Goal: Transaction & Acquisition: Purchase product/service

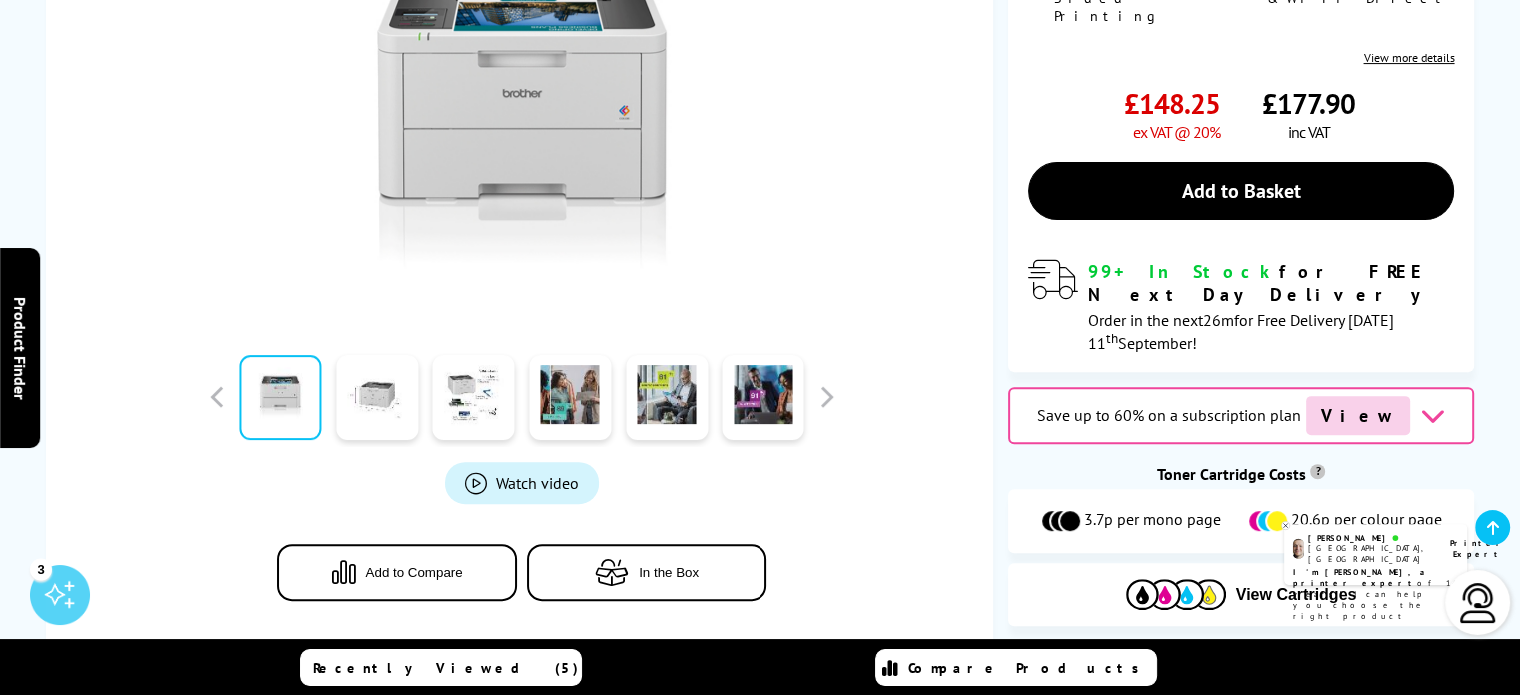
scroll to position [600, 0]
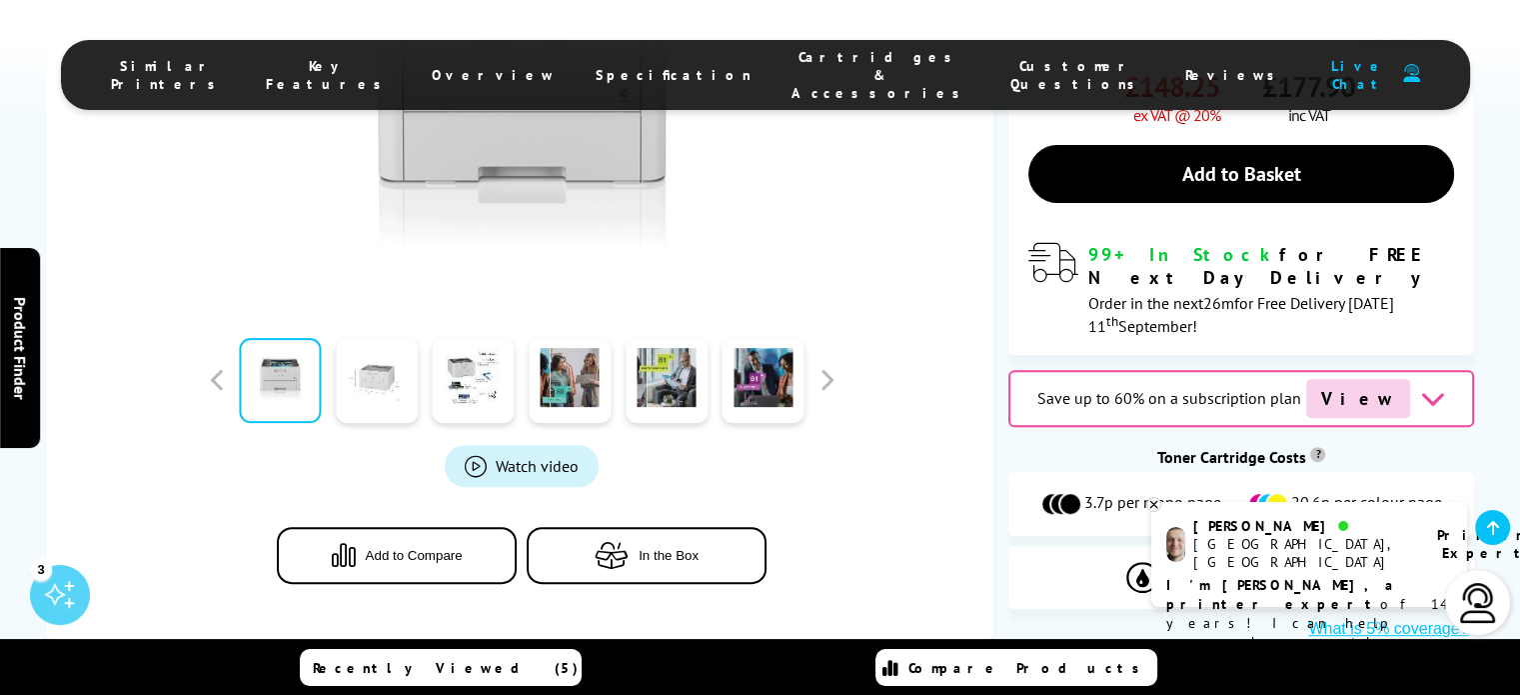
click at [377, 362] on link at bounding box center [377, 380] width 82 height 85
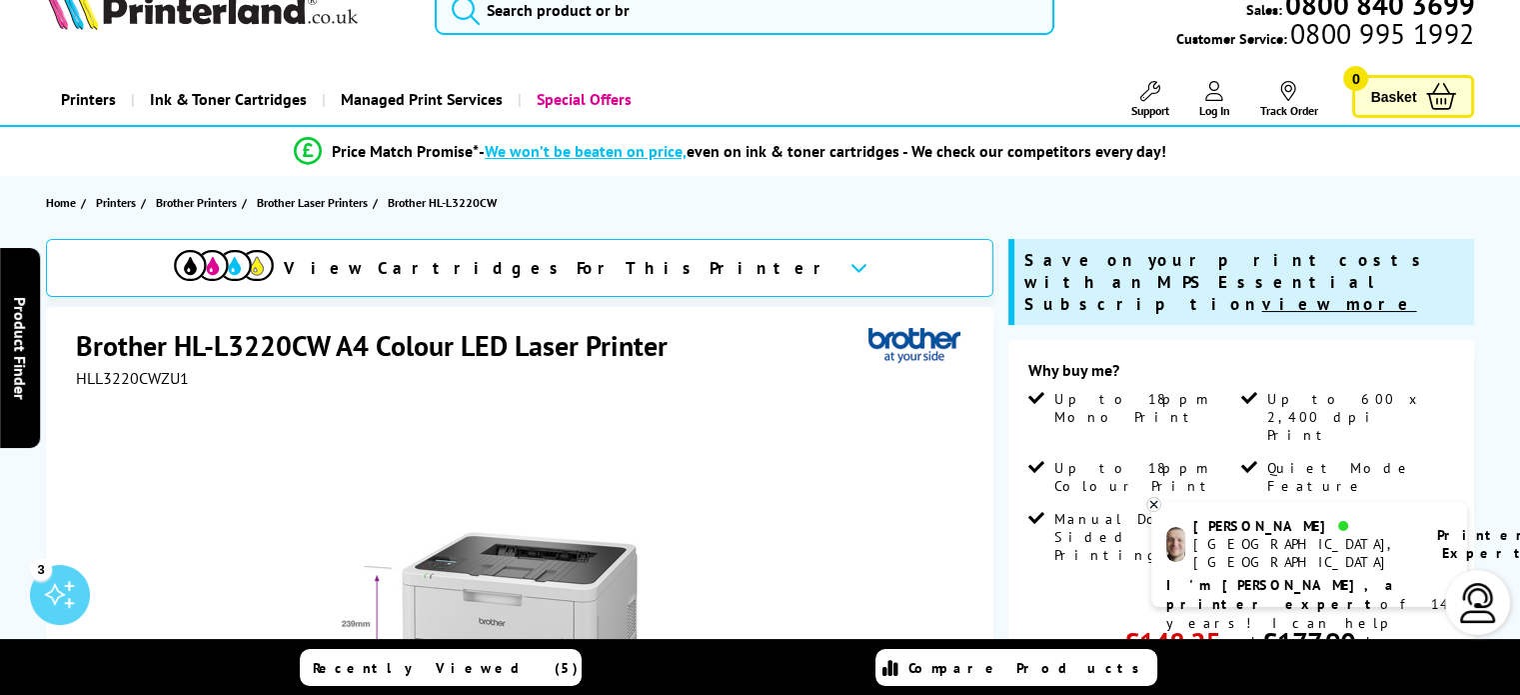
scroll to position [0, 0]
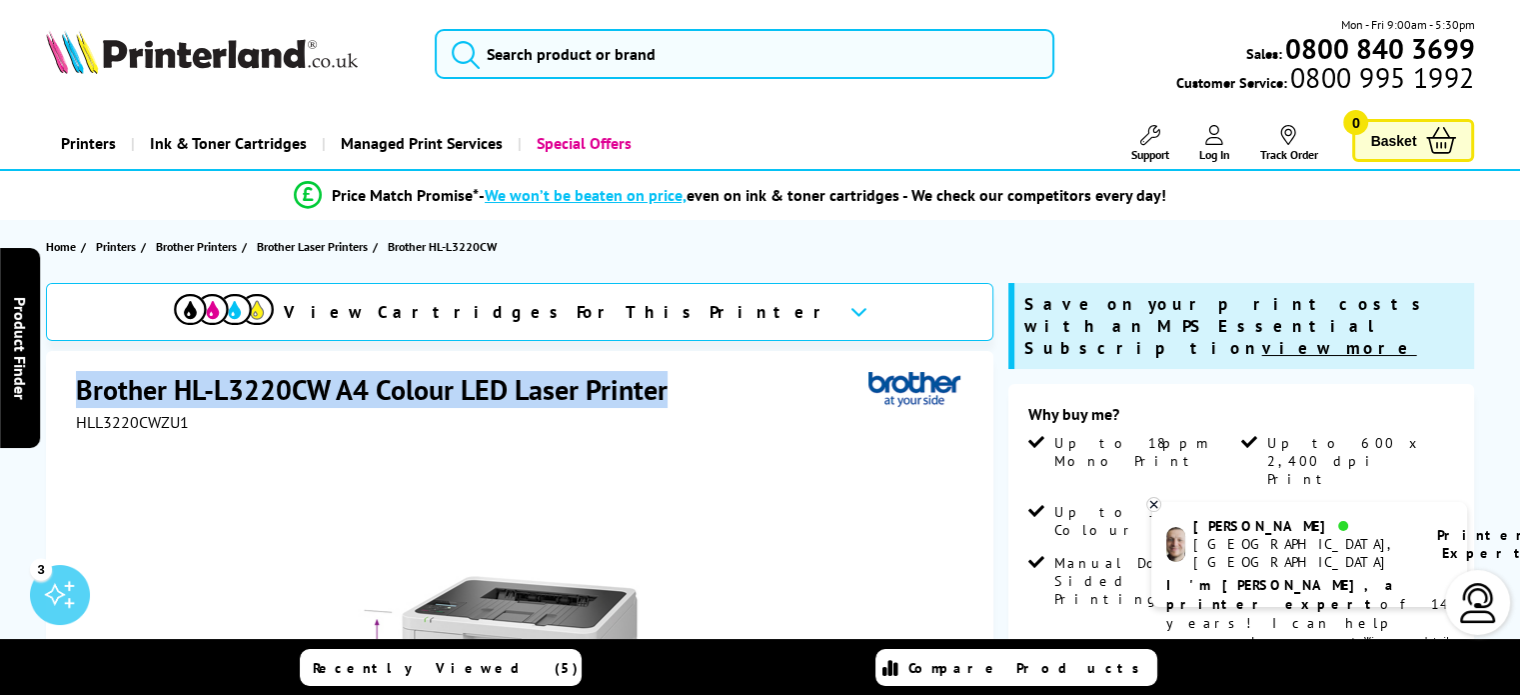
drag, startPoint x: 668, startPoint y: 391, endPoint x: 100, endPoint y: 393, distance: 567.6
click at [78, 393] on h1 "Brother HL-L3220CW A4 Colour LED Laser Printer" at bounding box center [382, 389] width 612 height 37
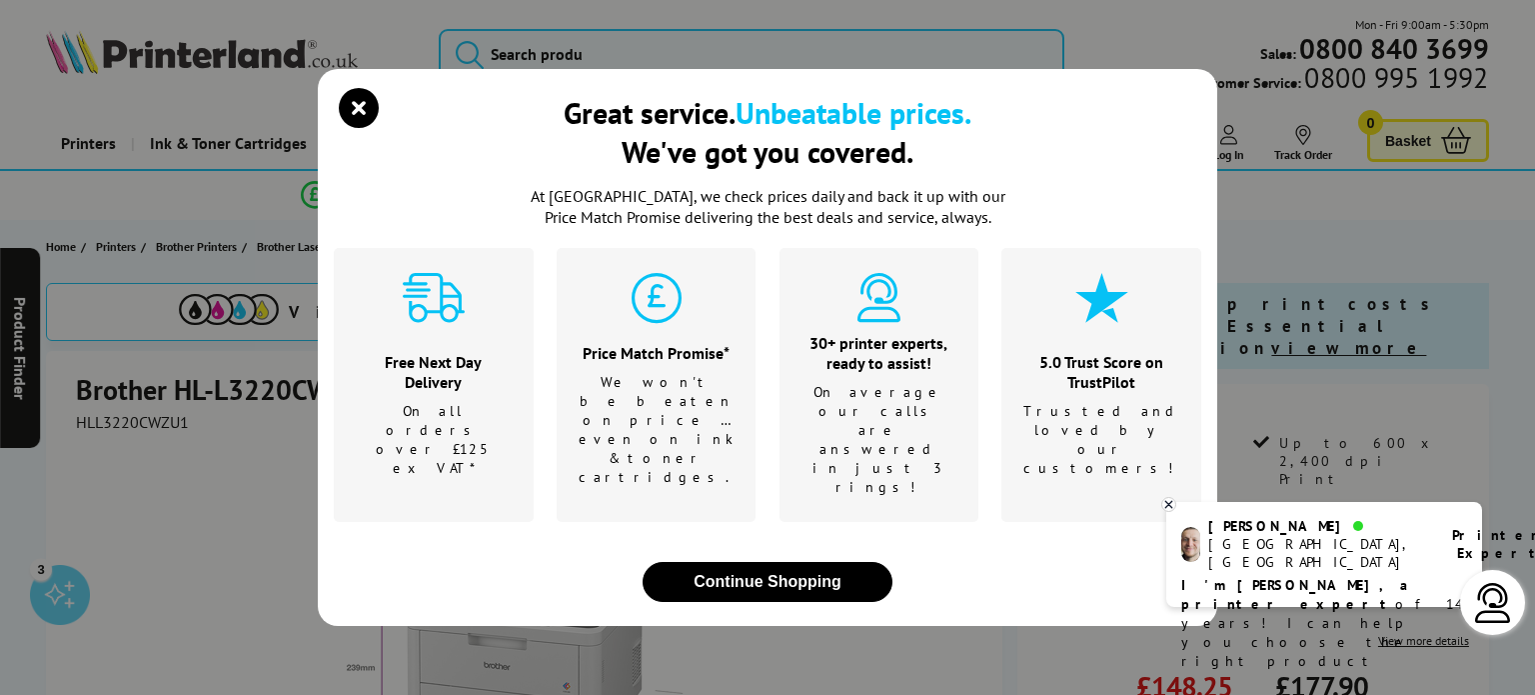
drag, startPoint x: 251, startPoint y: 393, endPoint x: 1297, endPoint y: 229, distance: 1059.0
click at [1297, 229] on div "Great service. Unbeatable prices. We've got you covered. At [GEOGRAPHIC_DATA], …" at bounding box center [767, 347] width 1535 height 695
click at [359, 128] on icon "close modal" at bounding box center [359, 108] width 40 height 40
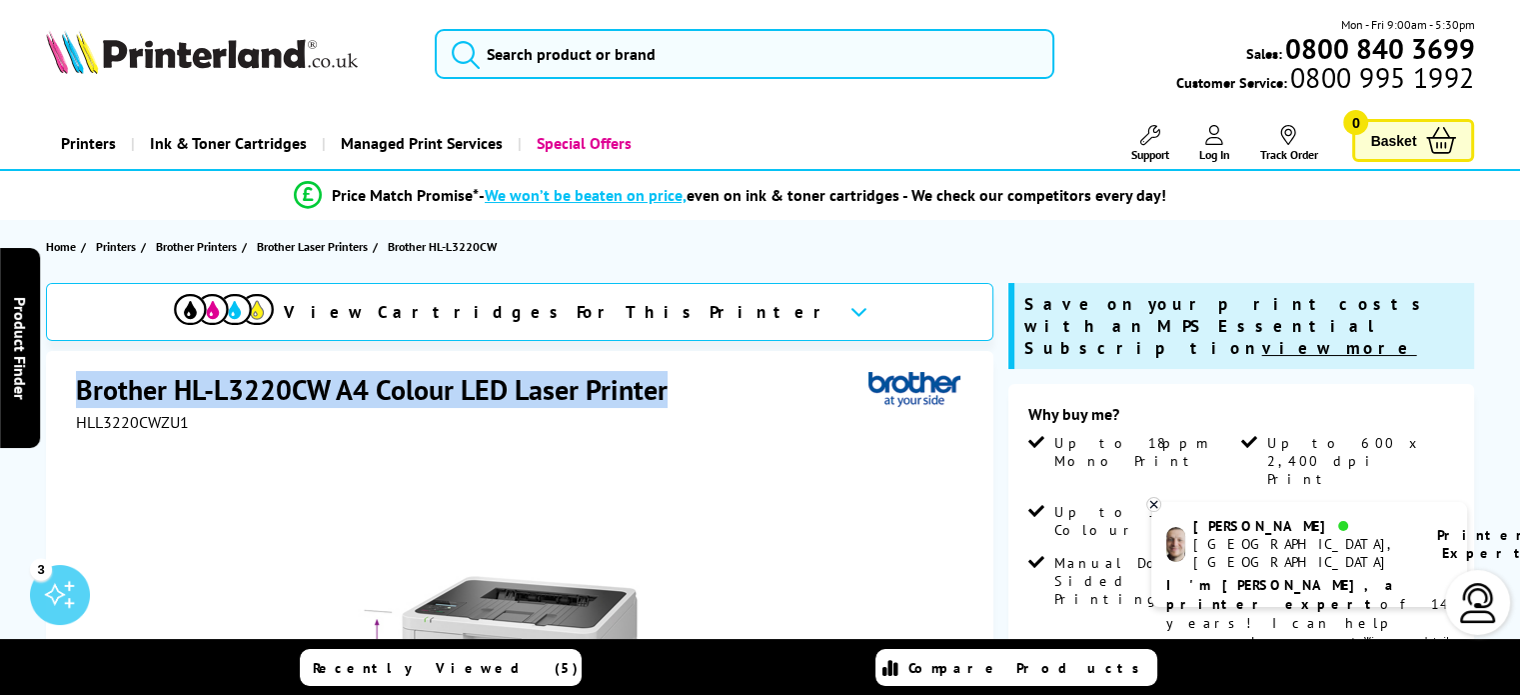
drag, startPoint x: 668, startPoint y: 389, endPoint x: 101, endPoint y: 387, distance: 566.6
click at [86, 389] on h1 "Brother HL-L3220CW A4 Colour LED Laser Printer" at bounding box center [382, 389] width 612 height 37
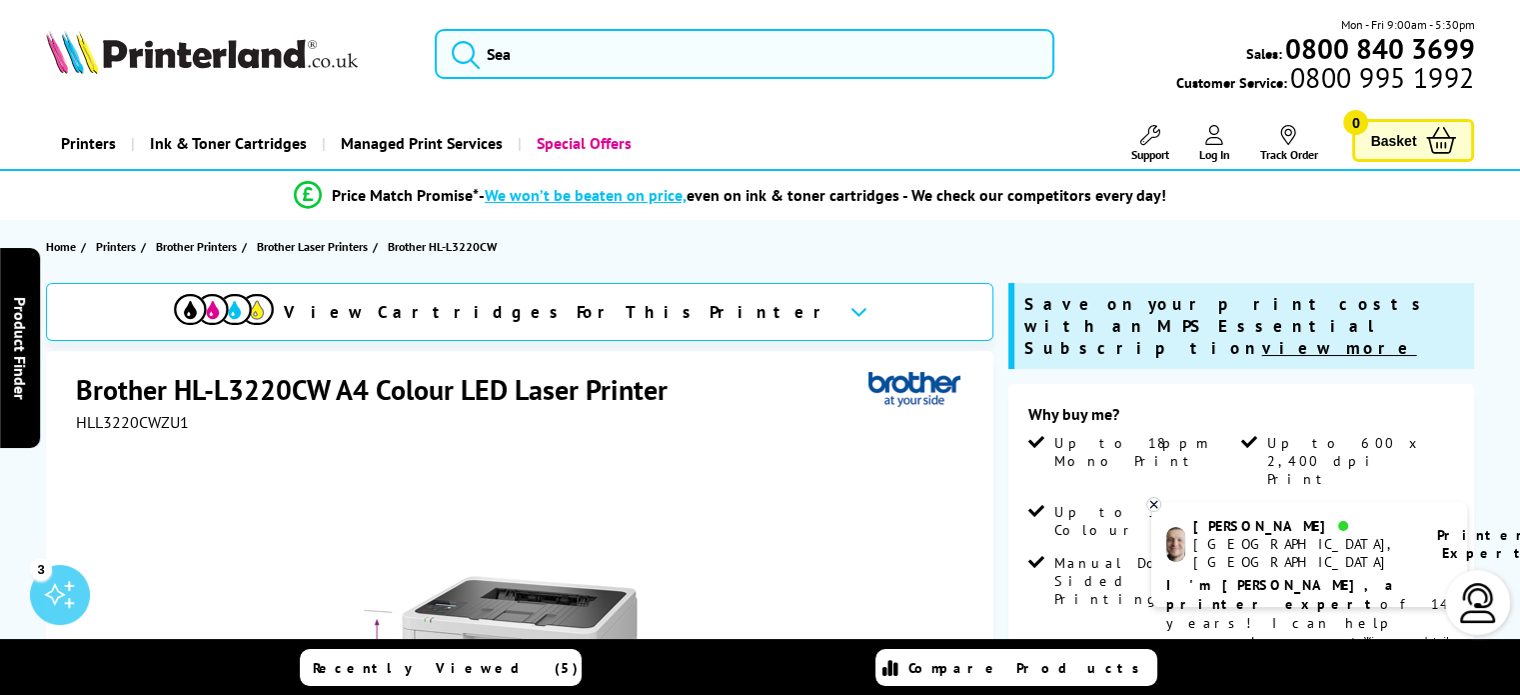
drag, startPoint x: 121, startPoint y: 384, endPoint x: 663, endPoint y: 460, distance: 546.9
click at [663, 466] on div at bounding box center [522, 658] width 892 height 452
click at [673, 389] on h1 "Brother HL-L3220CW A4 Colour LED Laser Printer" at bounding box center [382, 389] width 612 height 37
click at [669, 389] on h1 "Brother HL-L3220CW A4 Colour LED Laser Printer" at bounding box center [382, 389] width 612 height 37
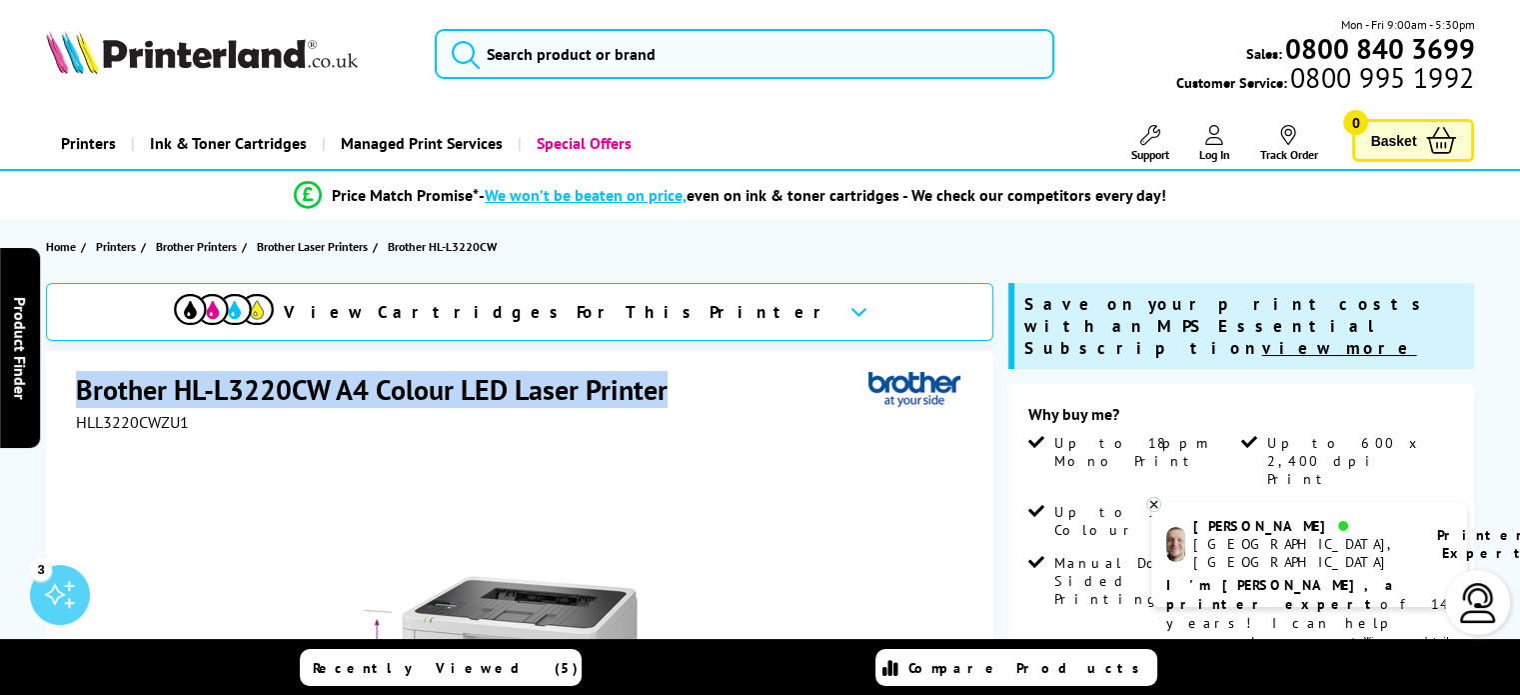
drag, startPoint x: 664, startPoint y: 390, endPoint x: 68, endPoint y: 379, distance: 595.7
